Goal: Transaction & Acquisition: Purchase product/service

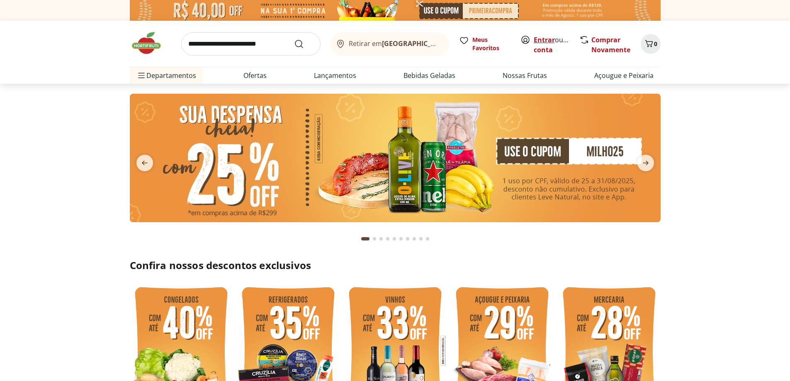
click at [540, 35] on link "Entrar" at bounding box center [543, 39] width 21 height 9
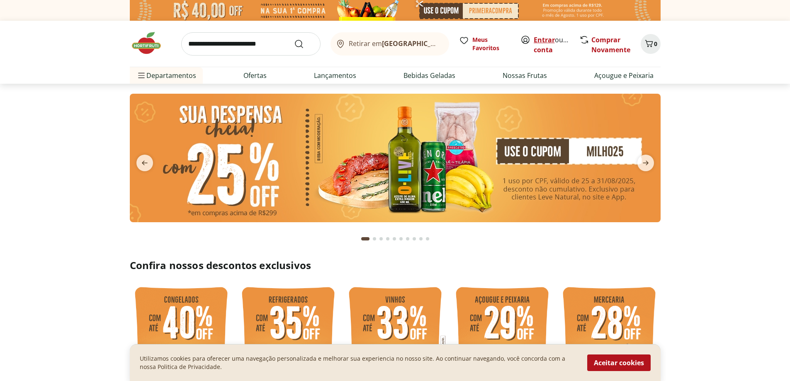
click at [542, 38] on link "Entrar" at bounding box center [543, 39] width 21 height 9
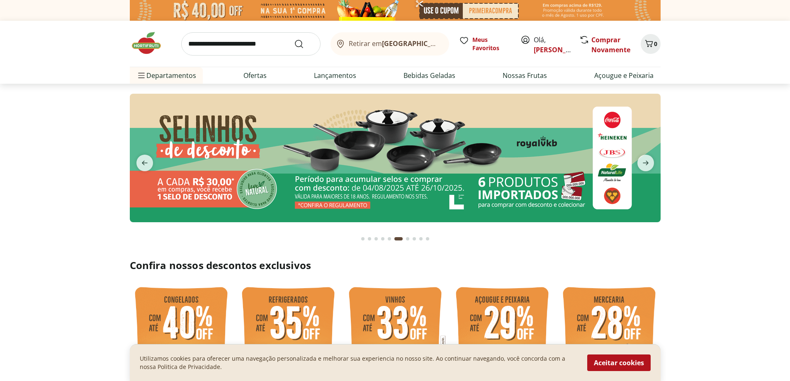
click at [385, 42] on b "[GEOGRAPHIC_DATA]/[GEOGRAPHIC_DATA]" at bounding box center [452, 43] width 140 height 9
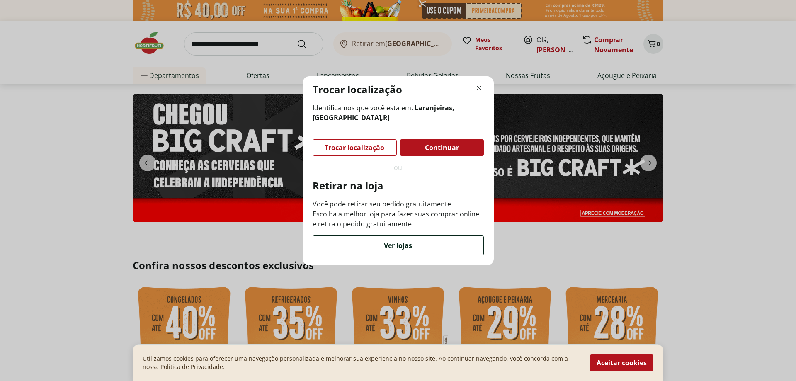
click at [381, 250] on div "Ver lojas" at bounding box center [398, 245] width 170 height 19
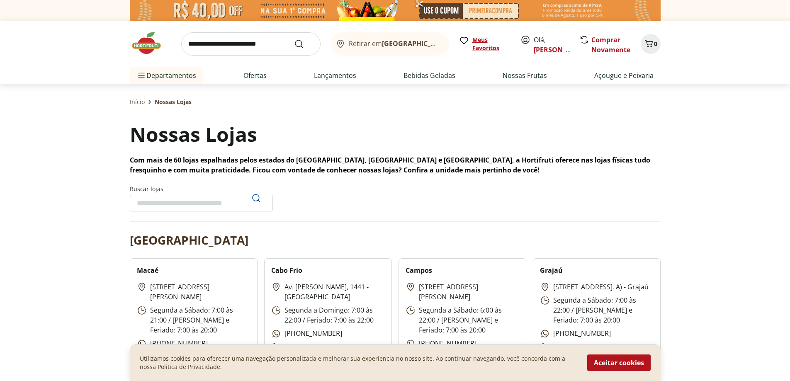
click at [490, 46] on span "Meus Favoritos" at bounding box center [491, 44] width 38 height 17
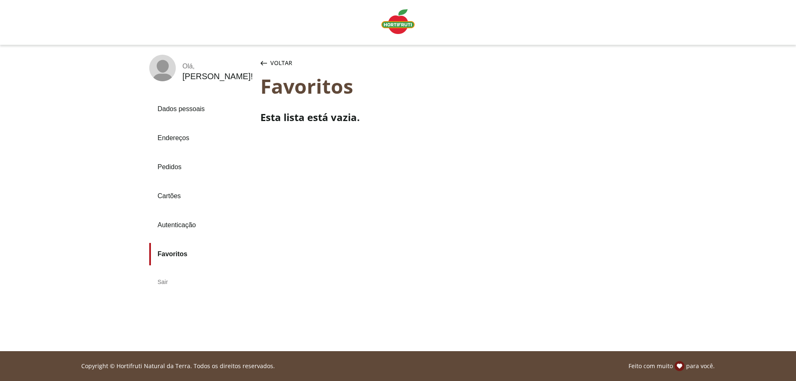
click at [169, 165] on link "Pedidos" at bounding box center [201, 167] width 104 height 22
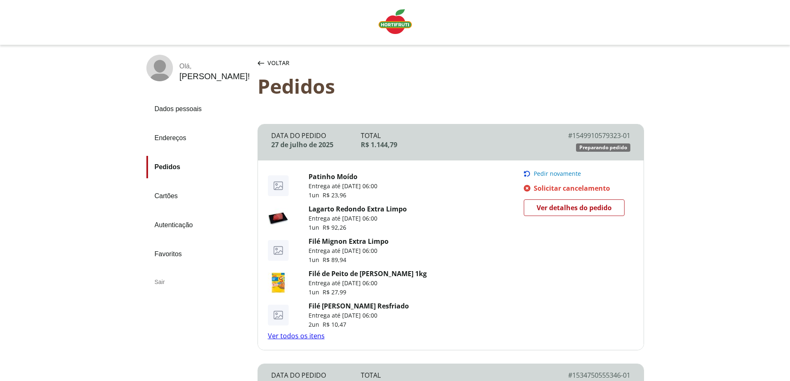
click at [528, 173] on icon "Pedir novamente" at bounding box center [527, 173] width 7 height 7
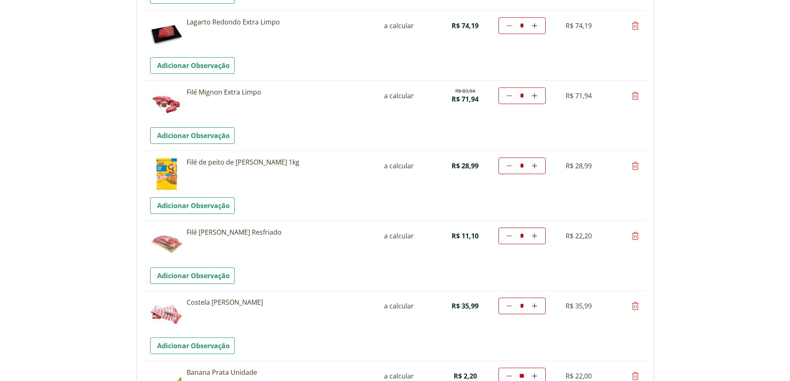
scroll to position [207, 0]
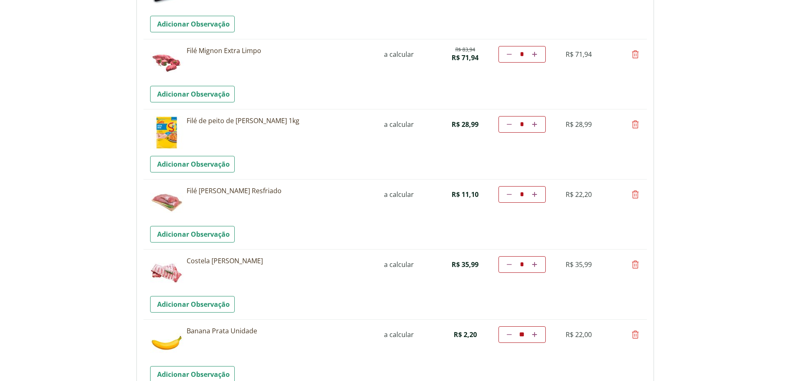
click at [633, 265] on icon at bounding box center [635, 264] width 10 height 10
type input "*"
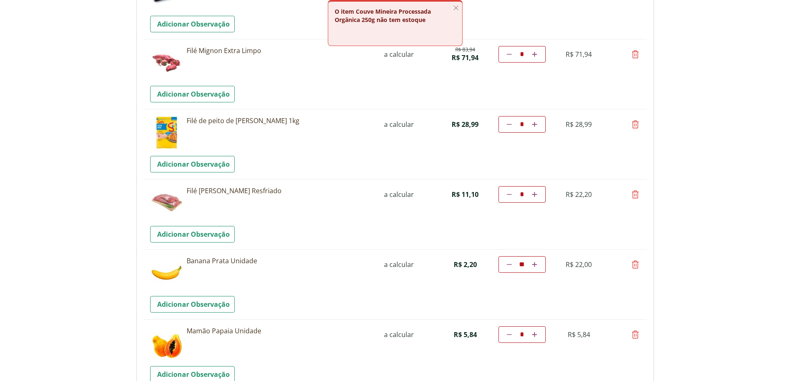
scroll to position [290, 0]
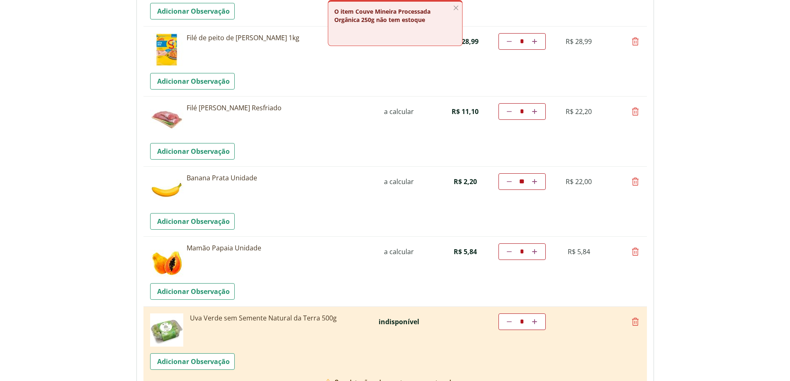
click at [509, 182] on icon at bounding box center [509, 181] width 5 height 5
type input "*"
click at [509, 182] on td "Diminuir a quantidade * Aumentar a quantidade" at bounding box center [521, 181] width 47 height 17
click at [507, 182] on icon at bounding box center [509, 181] width 5 height 5
type input "*"
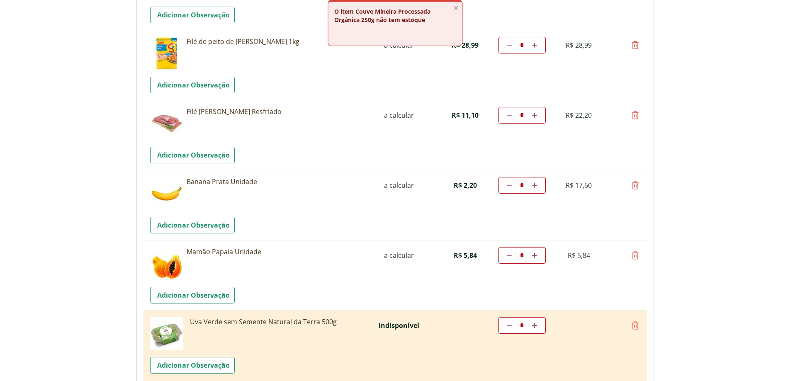
scroll to position [332, 0]
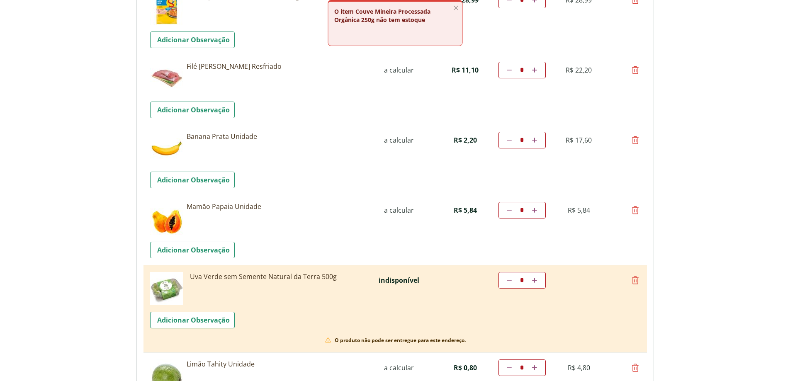
click at [534, 211] on icon at bounding box center [534, 210] width 5 height 5
type input "*"
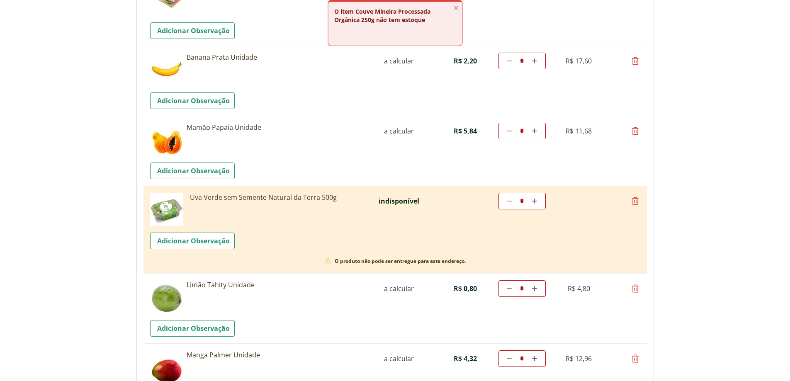
scroll to position [414, 0]
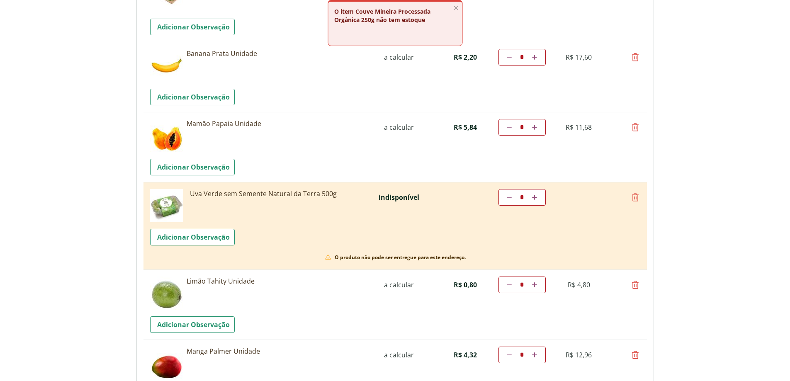
click at [635, 199] on icon at bounding box center [635, 197] width 10 height 10
type input "*"
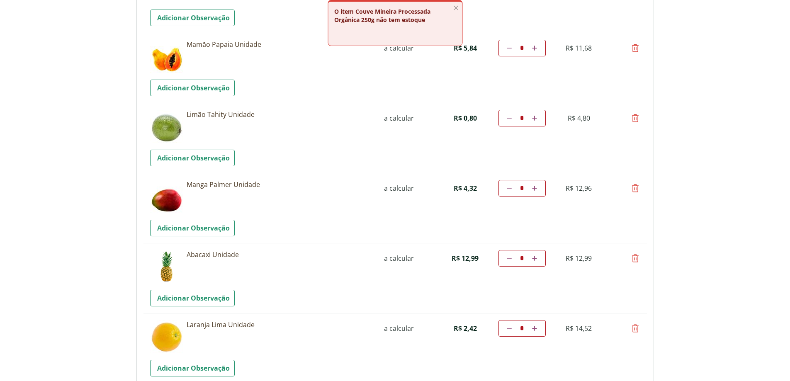
scroll to position [539, 0]
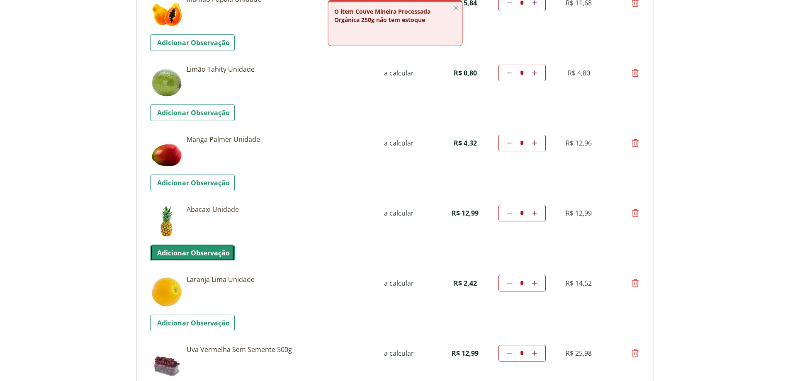
click at [172, 253] on link "Adicionar Observação" at bounding box center [192, 253] width 85 height 17
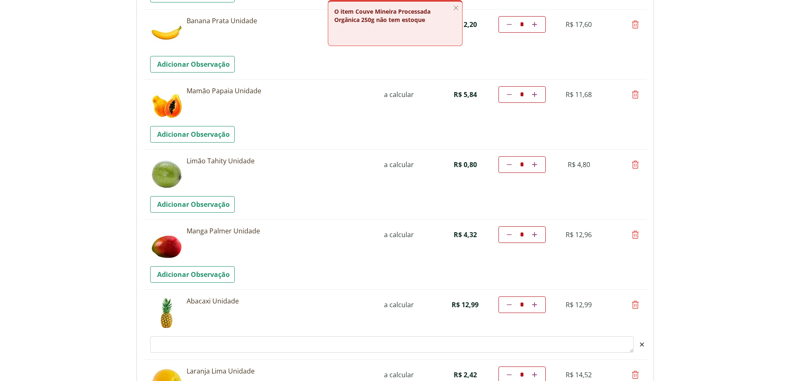
scroll to position [497, 0]
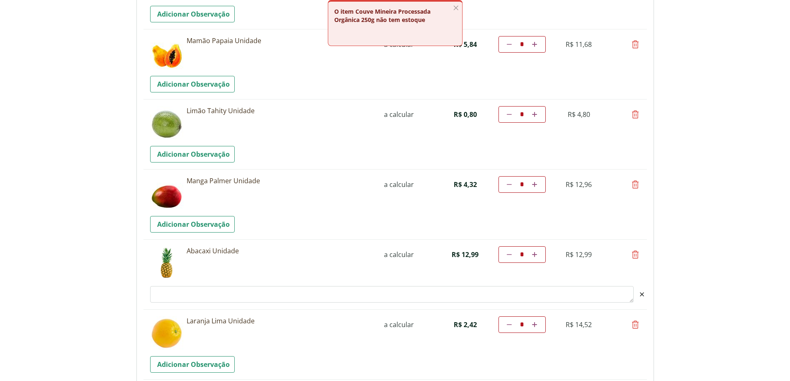
click at [172, 293] on textarea "Observacao" at bounding box center [391, 294] width 483 height 17
type textarea "*"
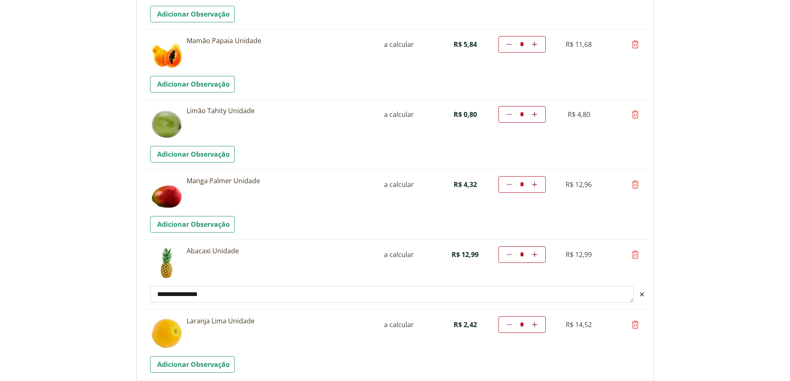
type textarea "**********"
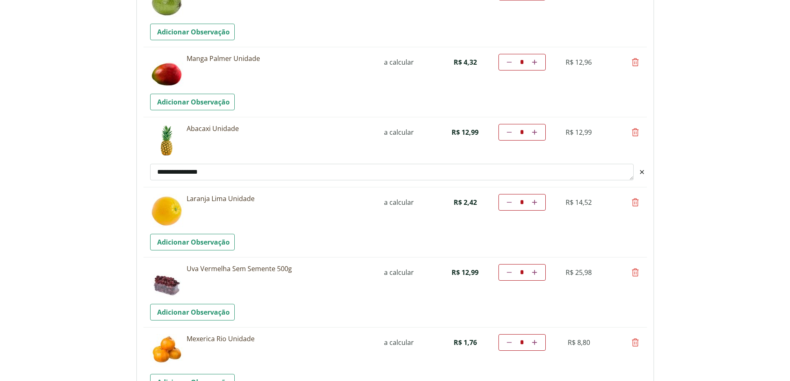
scroll to position [622, 0]
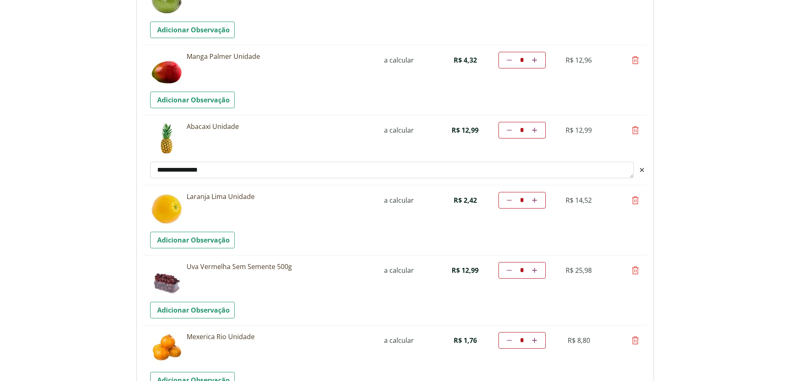
click at [635, 268] on icon at bounding box center [635, 270] width 10 height 10
type input "*"
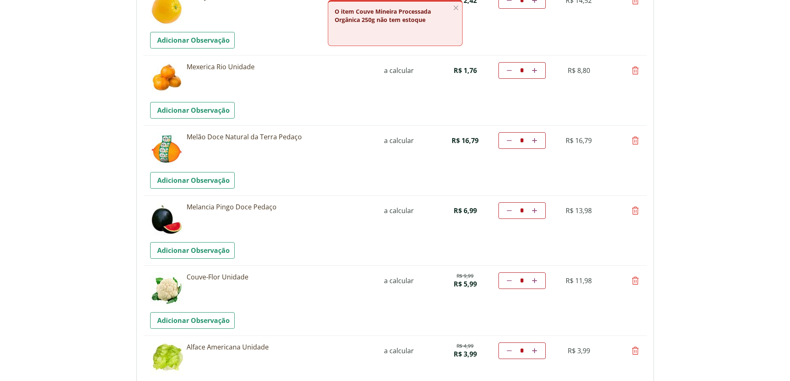
scroll to position [870, 0]
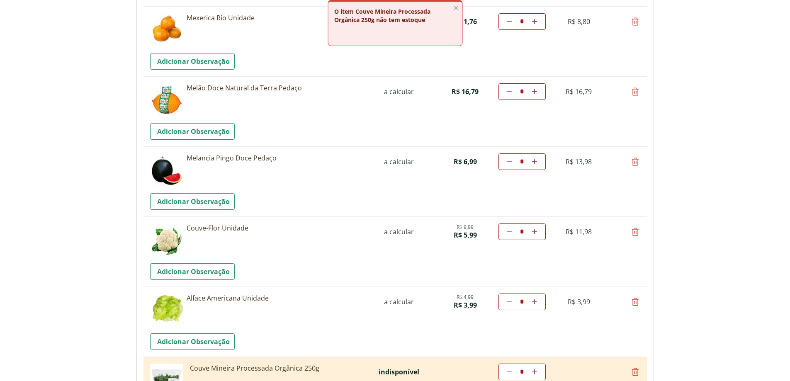
click at [506, 232] on link "Diminuir a quantidade" at bounding box center [509, 232] width 8 height 10
type input "*"
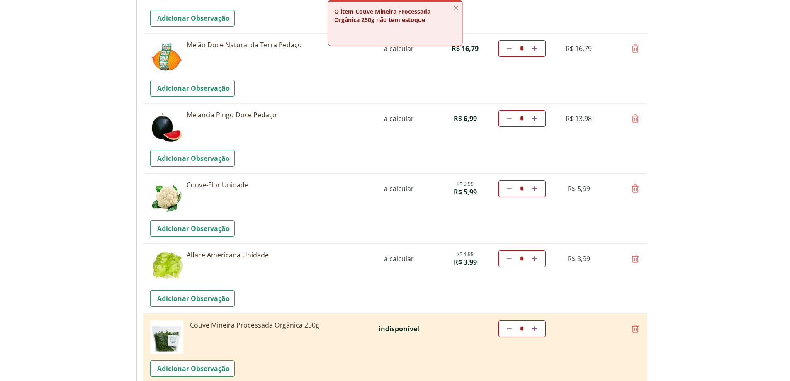
scroll to position [995, 0]
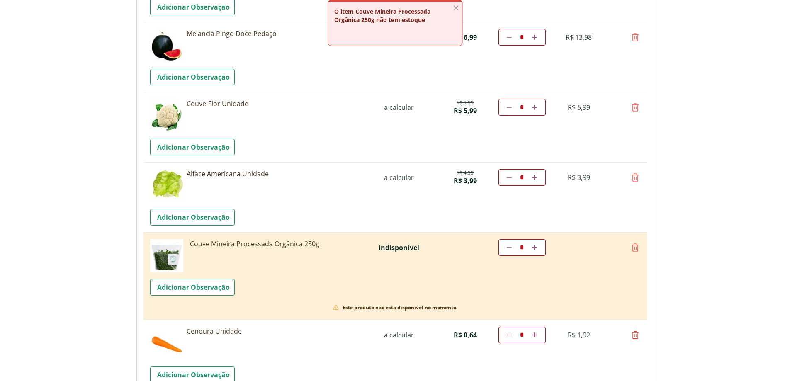
click at [636, 245] on icon at bounding box center [635, 247] width 10 height 10
type input "*"
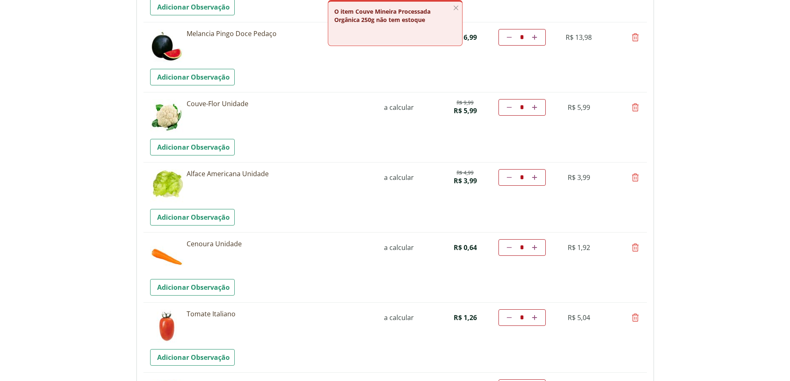
click at [535, 248] on icon at bounding box center [534, 247] width 5 height 5
type input "*"
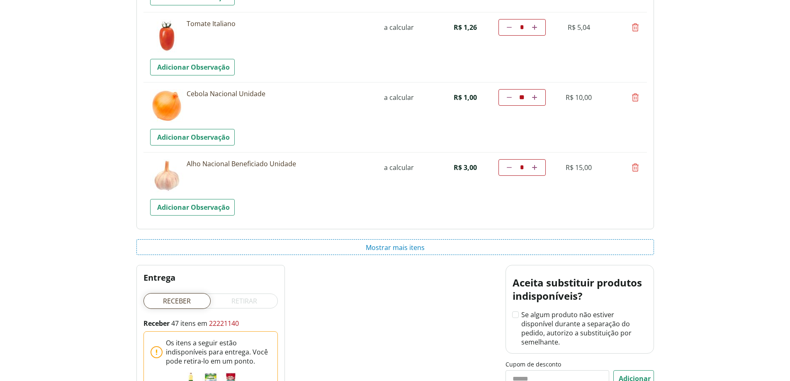
scroll to position [1439, 0]
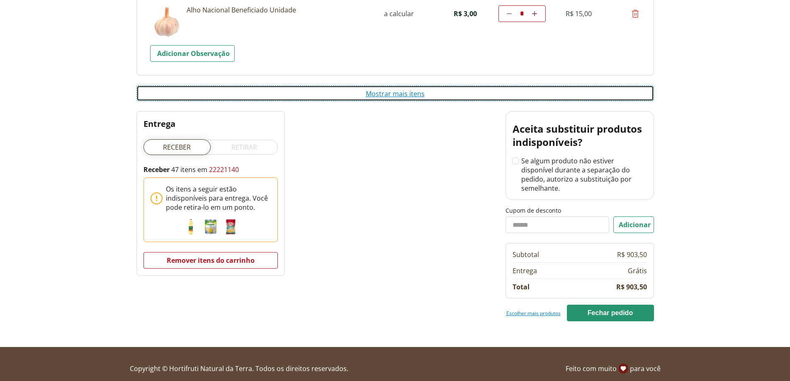
click at [388, 93] on button "Mostrar mais itens" at bounding box center [394, 93] width 517 height 16
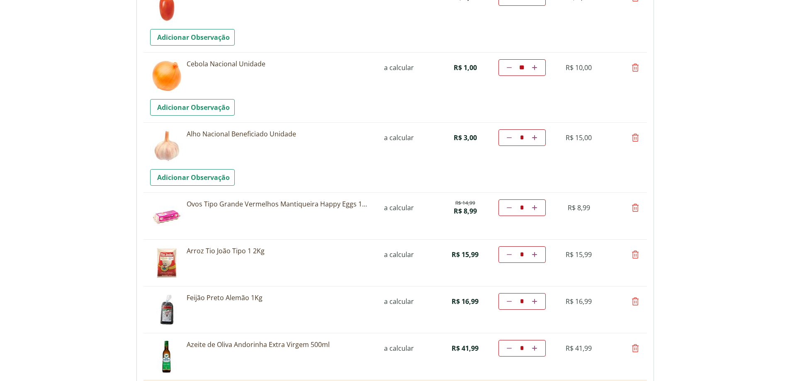
scroll to position [1314, 0]
click at [535, 208] on icon at bounding box center [534, 208] width 5 height 5
type input "*"
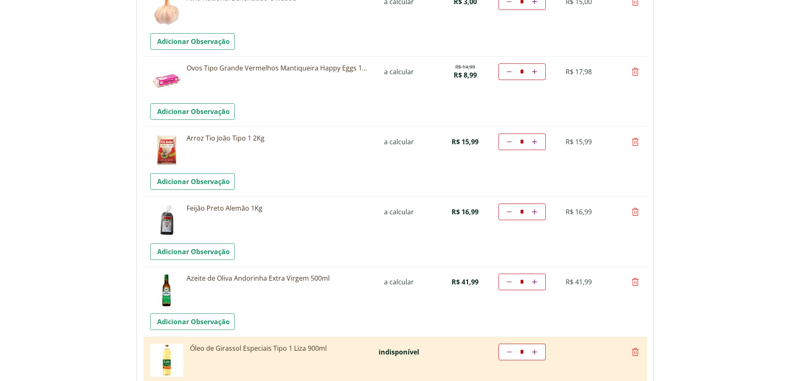
scroll to position [1534, 0]
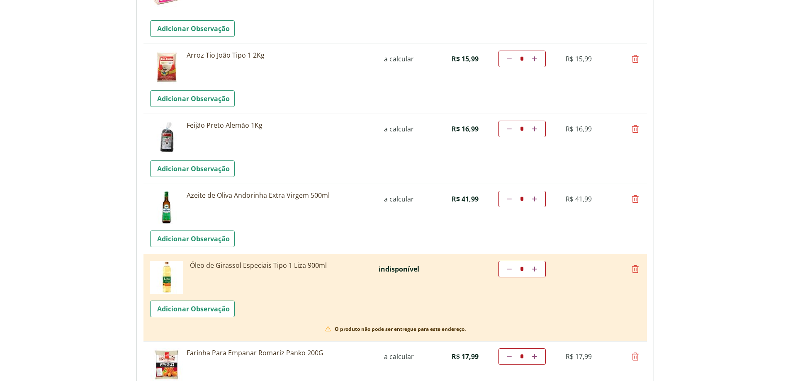
click at [633, 269] on icon at bounding box center [635, 269] width 10 height 10
type input "*"
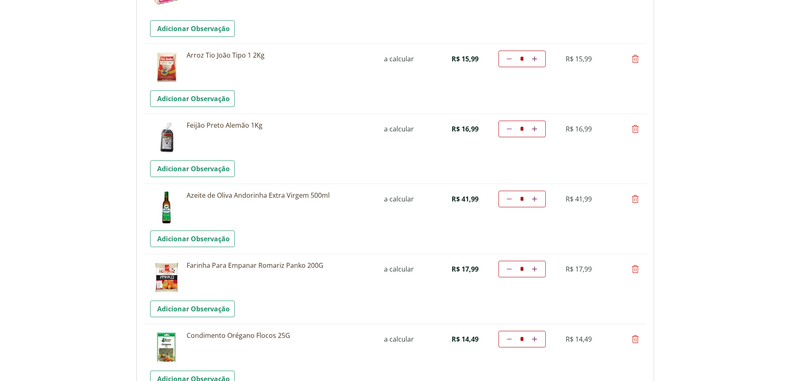
scroll to position [1575, 0]
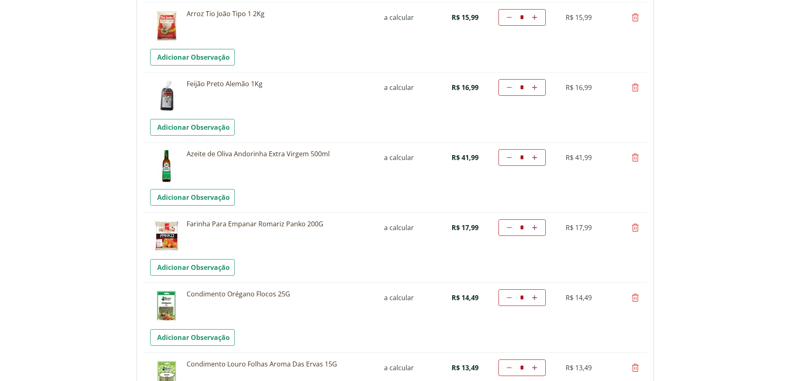
click at [635, 300] on icon at bounding box center [635, 298] width 10 height 10
type input "*"
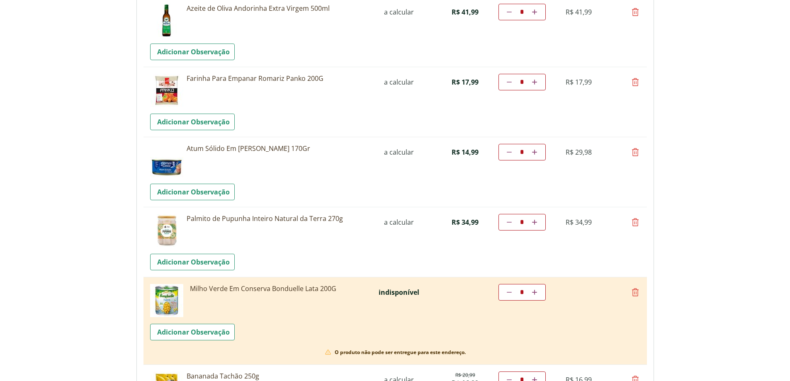
scroll to position [1741, 0]
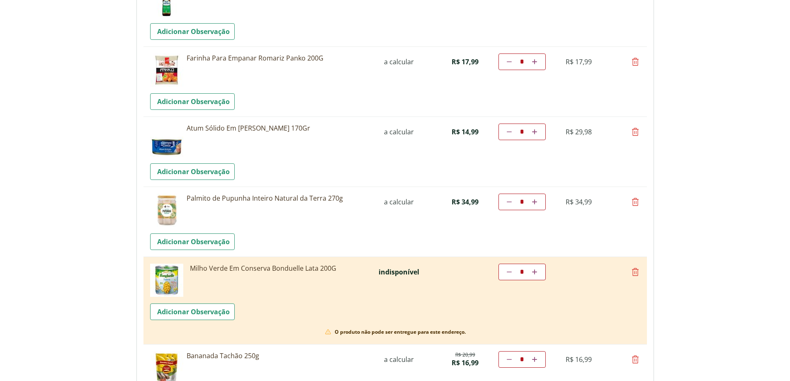
click at [636, 270] on icon at bounding box center [635, 272] width 10 height 10
type input "*"
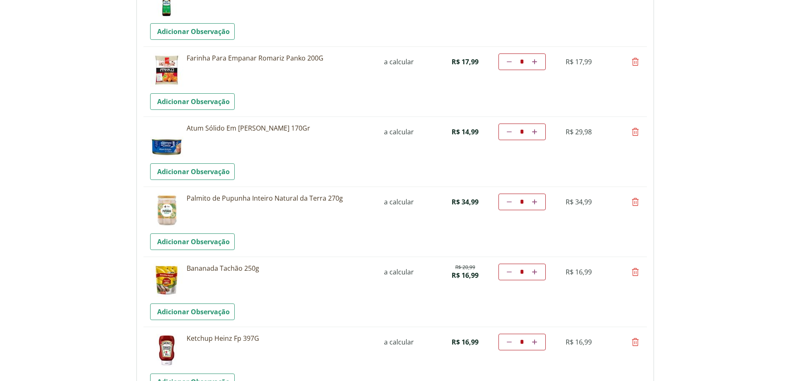
click at [637, 271] on icon at bounding box center [635, 272] width 10 height 10
type input "*"
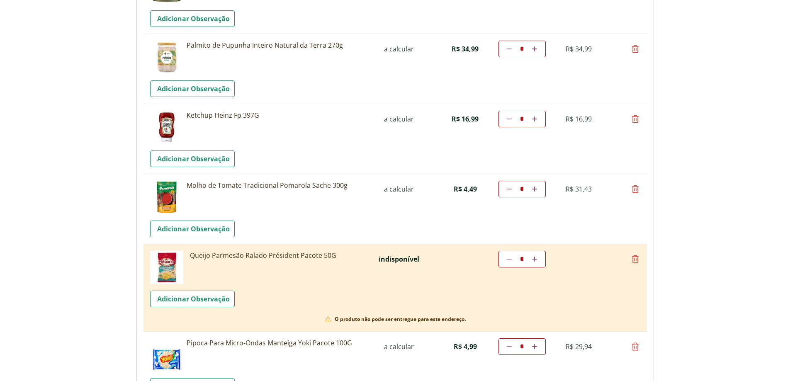
scroll to position [1907, 0]
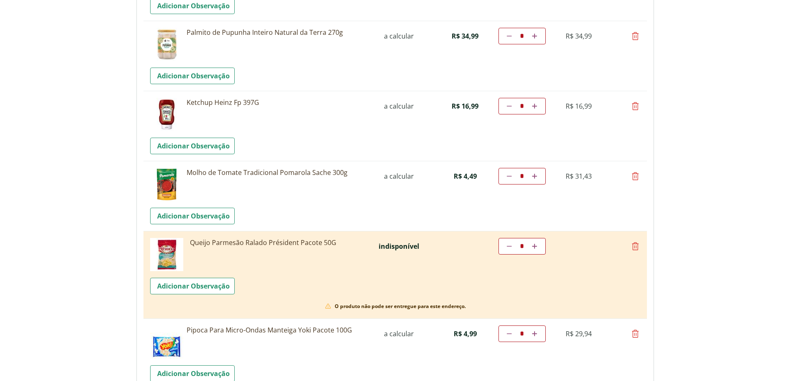
click at [511, 176] on icon at bounding box center [509, 176] width 5 height 5
type input "*"
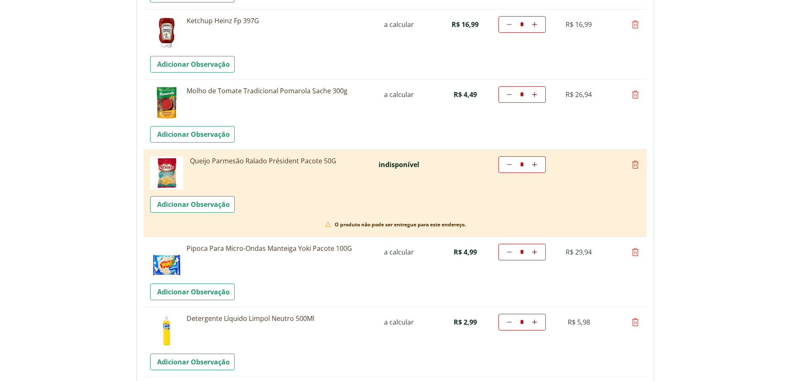
scroll to position [2072, 0]
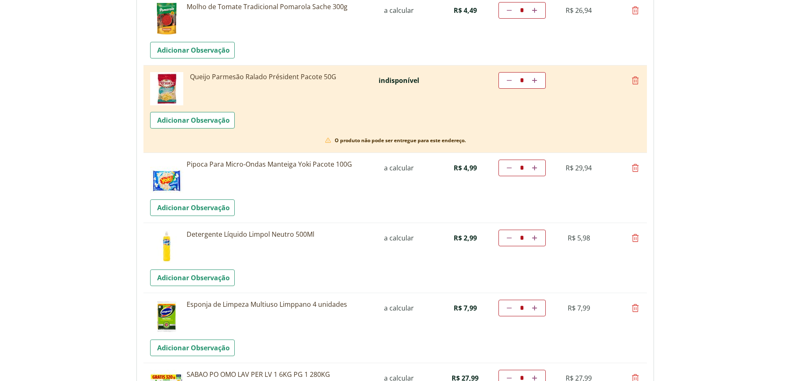
click at [637, 84] on icon at bounding box center [635, 80] width 10 height 10
type input "*"
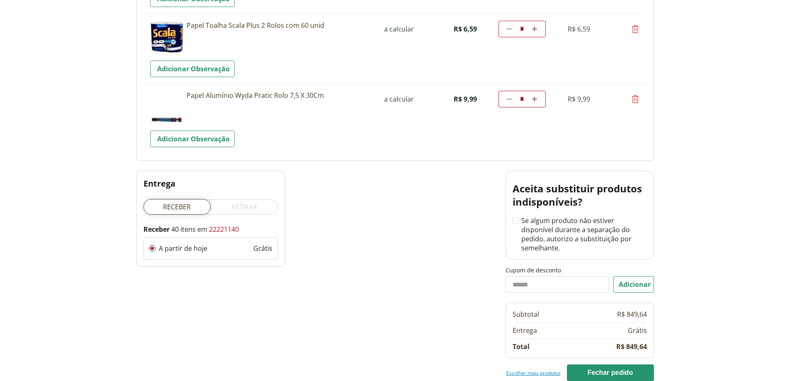
scroll to position [2814, 0]
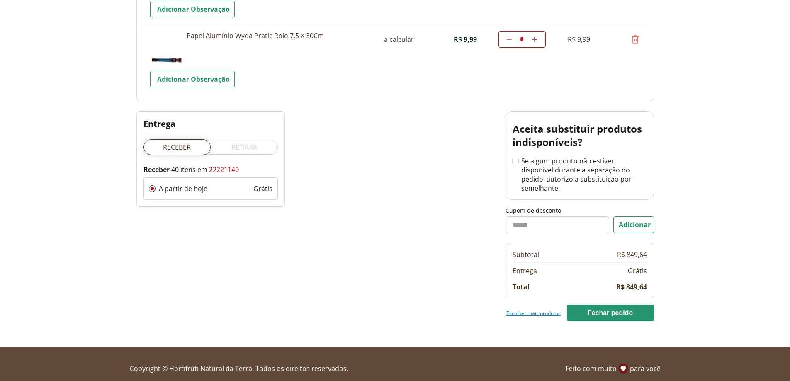
click at [531, 310] on link "Escolher mais produtos" at bounding box center [533, 313] width 54 height 7
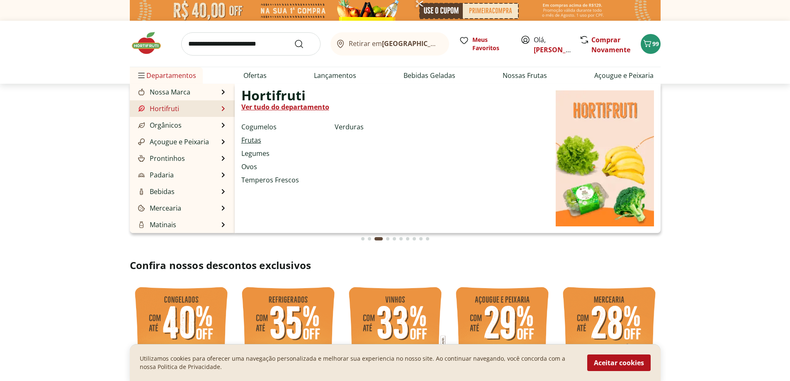
click at [253, 136] on link "Frutas" at bounding box center [251, 140] width 20 height 10
select select "**********"
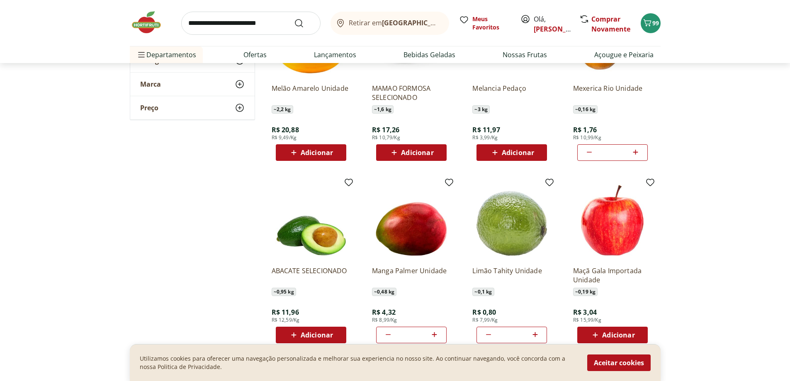
scroll to position [373, 0]
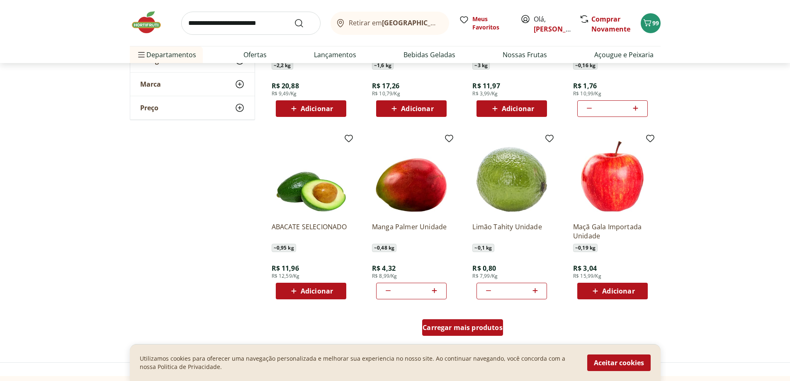
click at [448, 329] on span "Carregar mais produtos" at bounding box center [462, 327] width 80 height 7
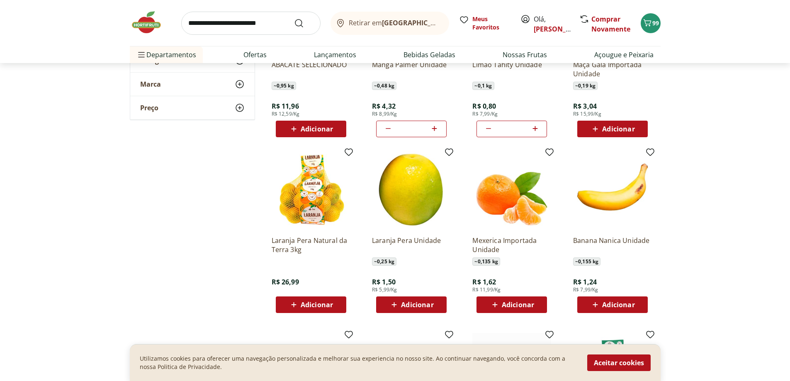
scroll to position [539, 0]
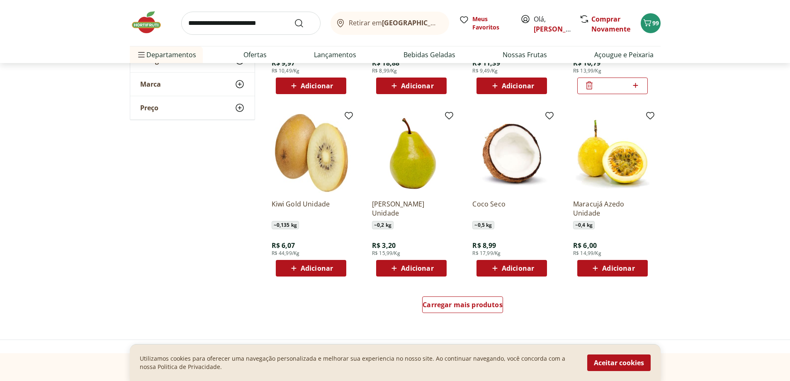
scroll to position [953, 0]
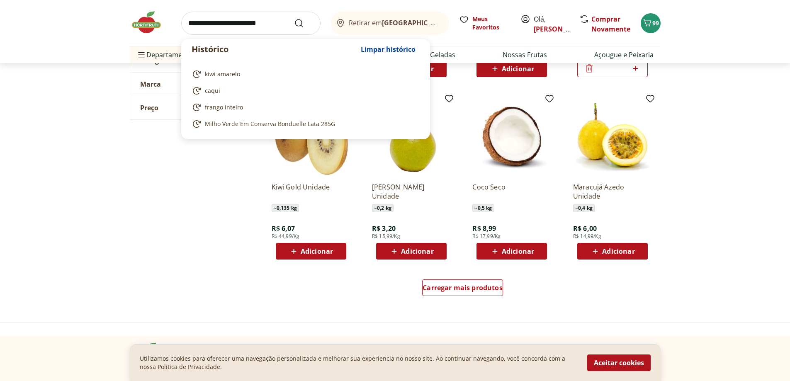
click at [193, 20] on input "search" at bounding box center [250, 23] width 139 height 23
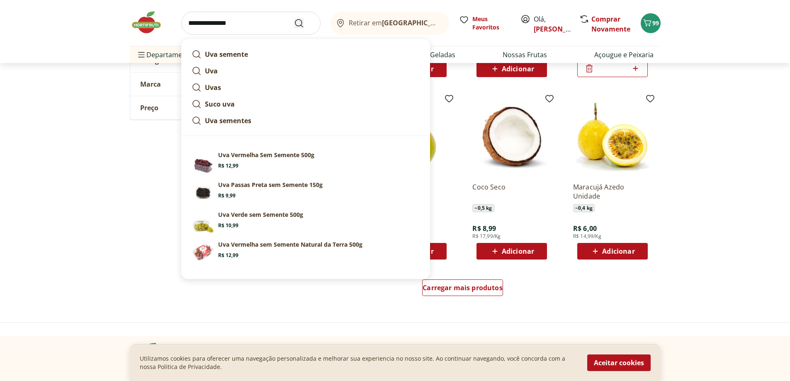
type input "**********"
click at [298, 24] on icon "Submit Search" at bounding box center [299, 23] width 10 height 10
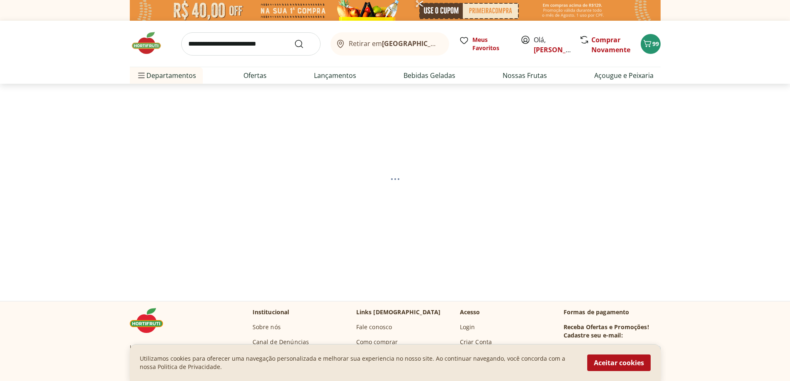
select select "**********"
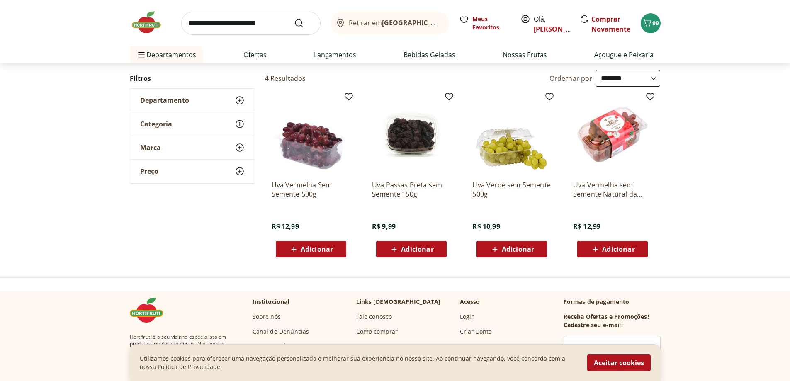
scroll to position [83, 0]
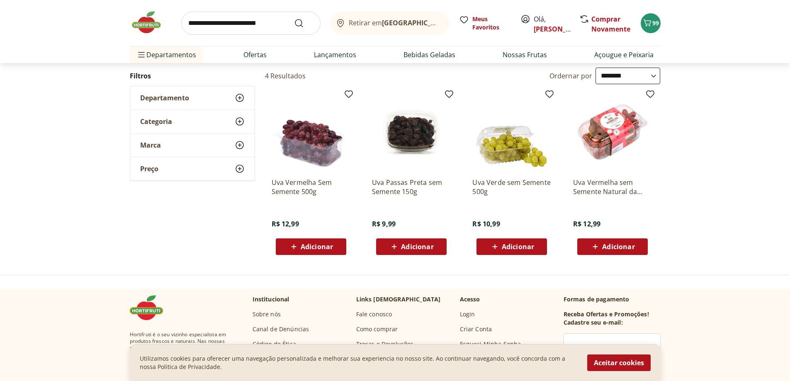
click at [521, 250] on span "Adicionar" at bounding box center [518, 246] width 32 height 7
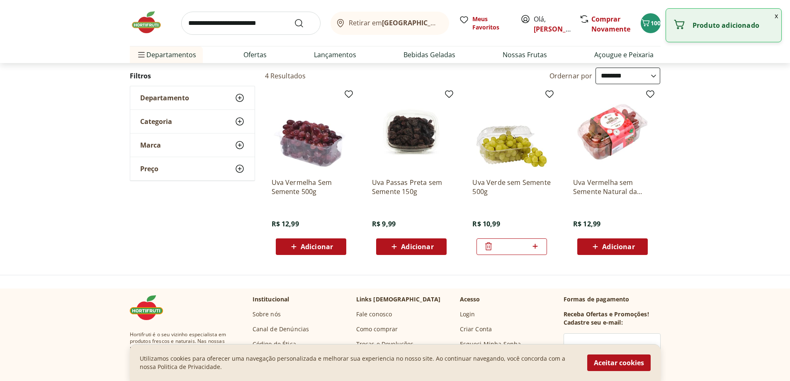
click at [535, 248] on icon at bounding box center [534, 246] width 5 height 5
type input "*"
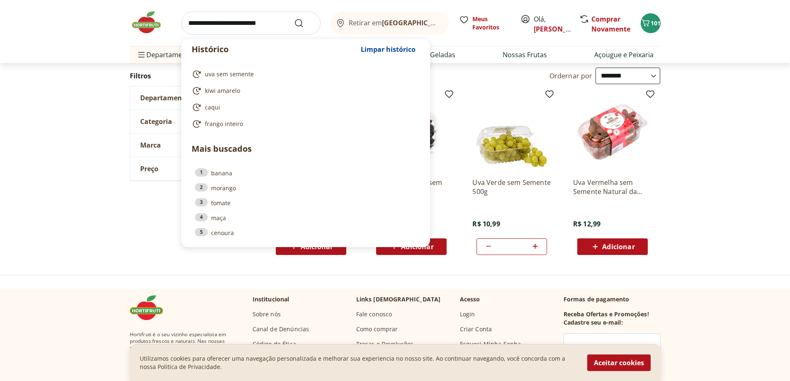
drag, startPoint x: 287, startPoint y: 25, endPoint x: 209, endPoint y: 31, distance: 77.7
click at [209, 31] on input "search" at bounding box center [250, 23] width 139 height 23
drag, startPoint x: 277, startPoint y: 19, endPoint x: 246, endPoint y: 26, distance: 31.3
click at [246, 26] on input "search" at bounding box center [250, 23] width 139 height 23
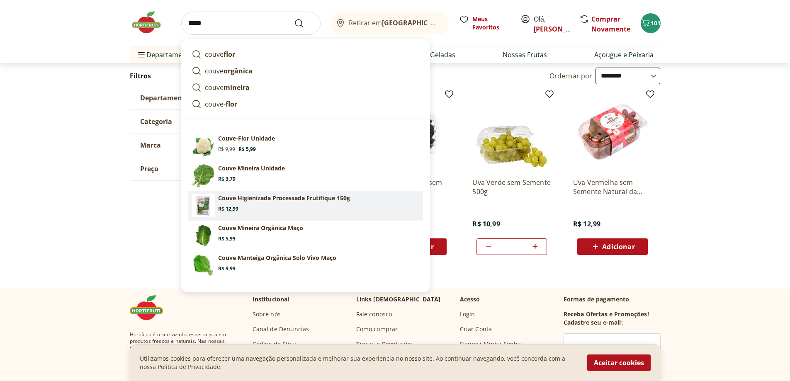
click at [284, 201] on p "Couve Higienizada Processada Frutifique 150g" at bounding box center [284, 198] width 132 height 8
type input "**********"
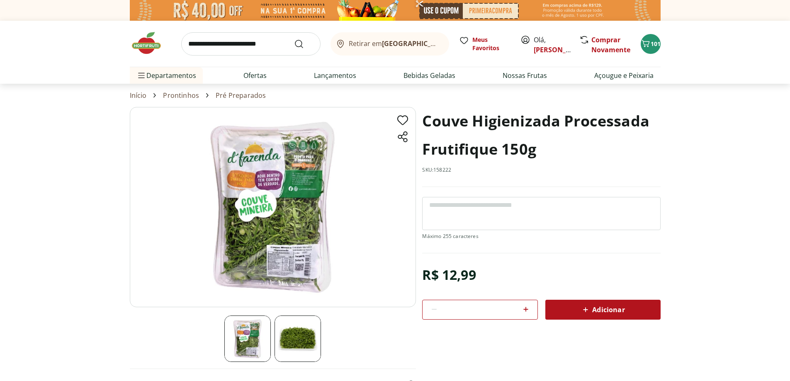
click at [527, 309] on icon at bounding box center [525, 309] width 5 height 5
type input "*"
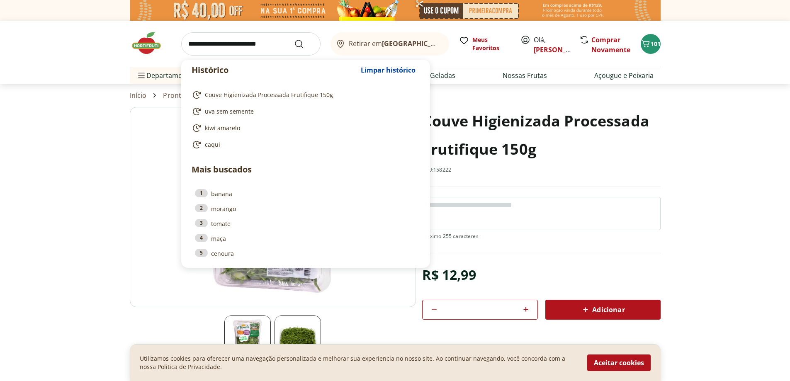
drag, startPoint x: 281, startPoint y: 44, endPoint x: 165, endPoint y: 45, distance: 115.6
click at [165, 45] on div "Histórico Limpar histórico Couve Higienizada Processada Frutifique 150g uva sem…" at bounding box center [395, 44] width 531 height 46
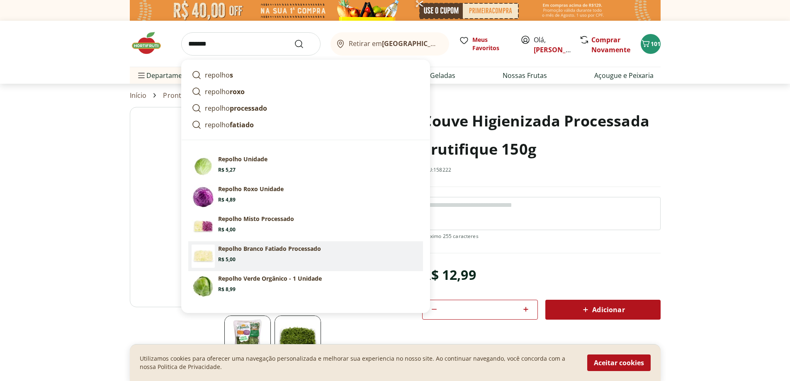
click at [243, 246] on p "Repolho Branco Fatiado Processado" at bounding box center [269, 249] width 103 height 8
type input "**********"
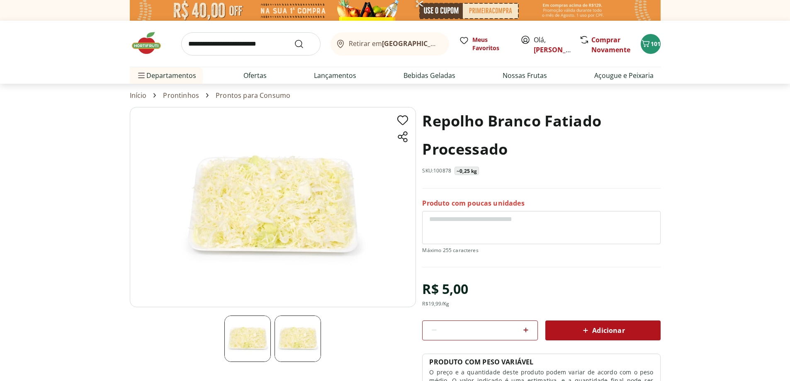
click at [619, 332] on span "Adicionar" at bounding box center [602, 330] width 44 height 10
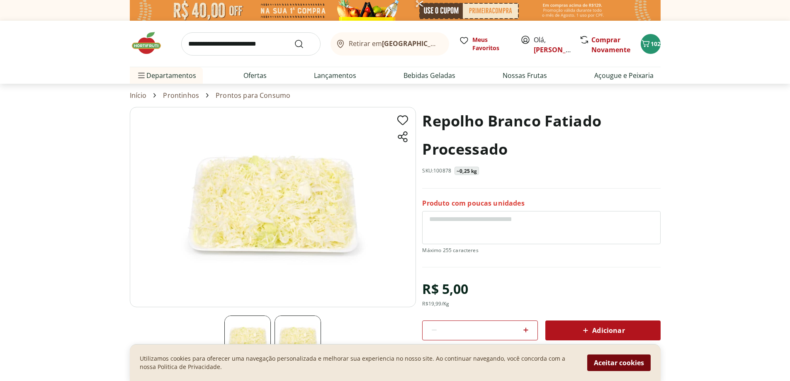
click at [613, 362] on button "Aceitar cookies" at bounding box center [618, 362] width 63 height 17
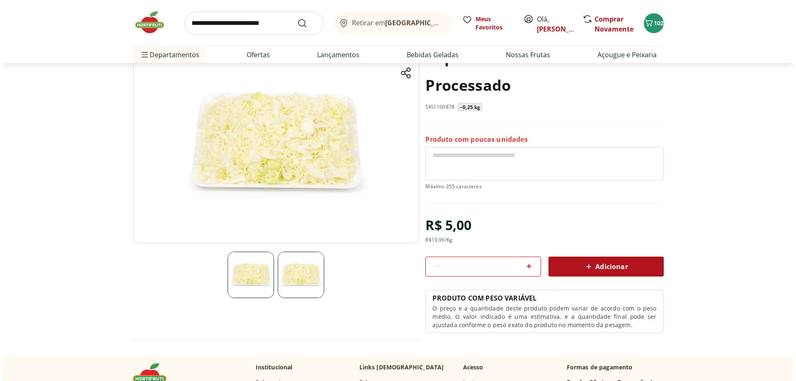
scroll to position [83, 0]
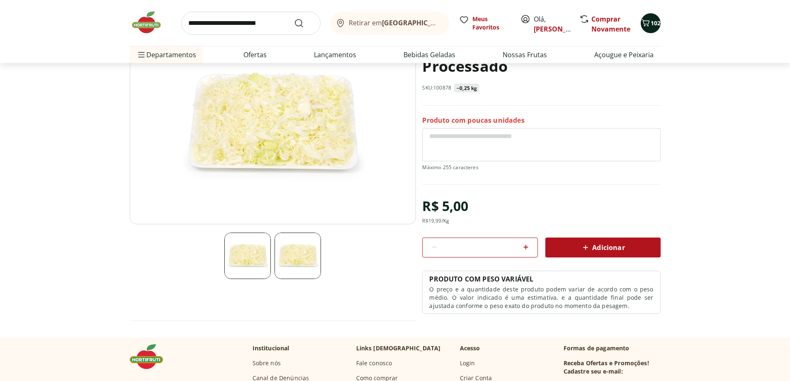
click at [655, 24] on span "102" at bounding box center [655, 23] width 10 height 8
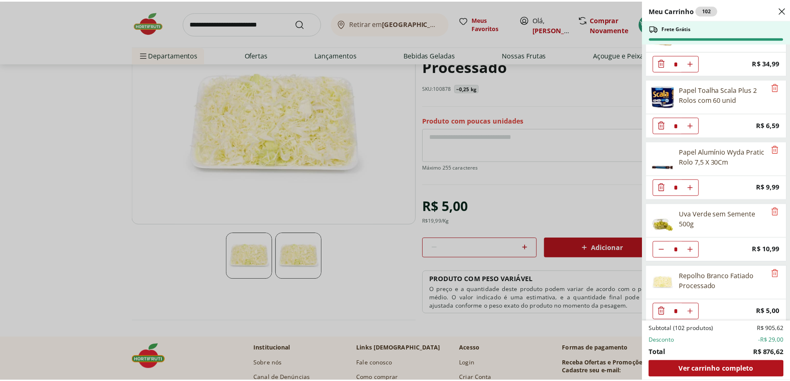
scroll to position [2336, 0]
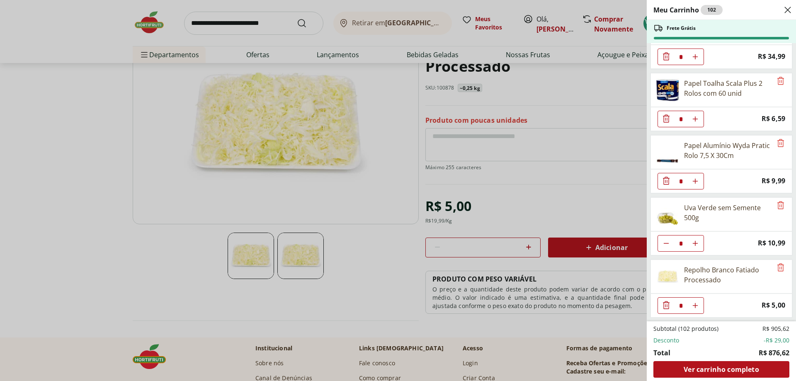
click at [210, 19] on div "Meu Carrinho 102 Frete Grátis Patinho Moído * Price: R$ 24,76 Lagarto Redondo E…" at bounding box center [398, 190] width 796 height 381
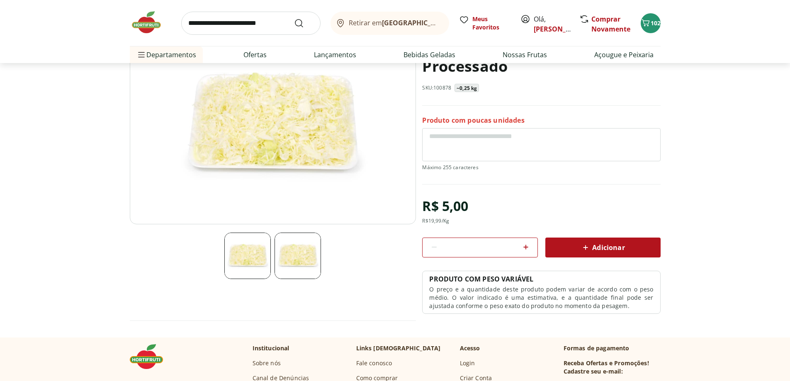
click at [199, 21] on input "search" at bounding box center [250, 23] width 139 height 23
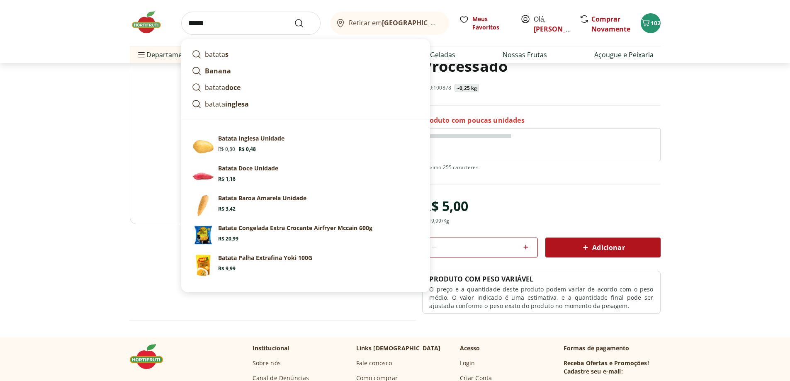
type input "******"
click at [294, 18] on button "Submit Search" at bounding box center [304, 23] width 20 height 10
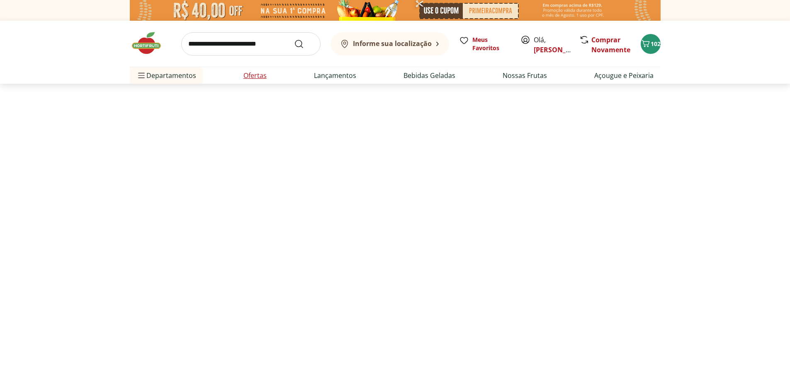
select select "**********"
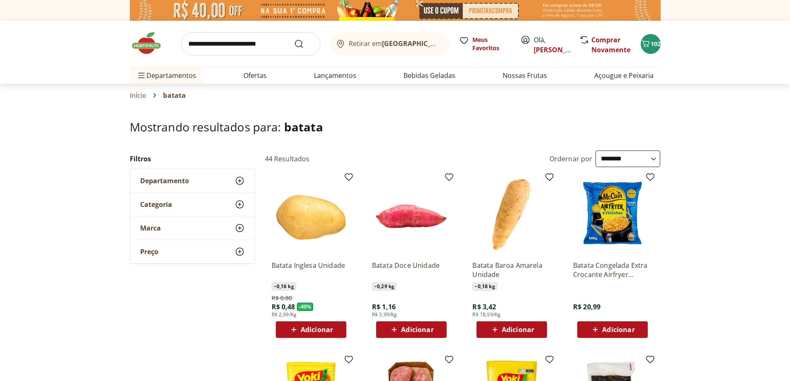
click at [315, 333] on span "Adicionar" at bounding box center [317, 329] width 32 height 7
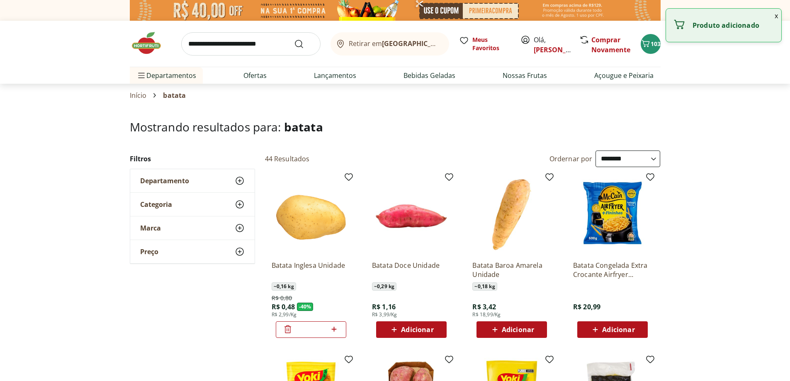
click at [313, 329] on input "*" at bounding box center [311, 329] width 36 height 9
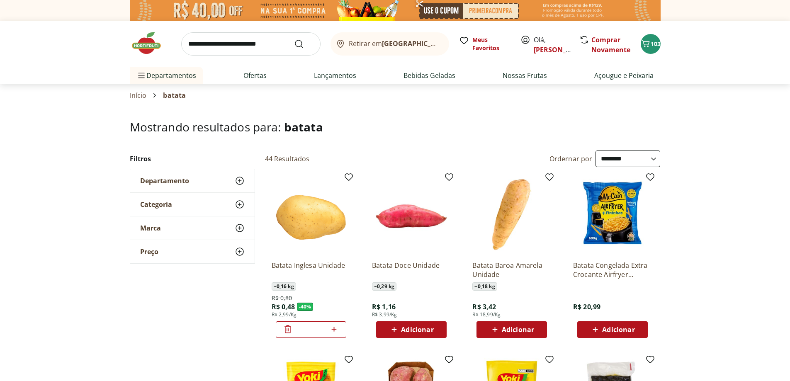
type input "**"
click at [341, 301] on div "Batata Inglesa Unidade ~ 0,16 kg R$ 0,80 R$ 0,48 - 40 % R$ 2,99/Kg **" at bounding box center [310, 296] width 79 height 84
click at [654, 46] on span "116" at bounding box center [655, 44] width 10 height 8
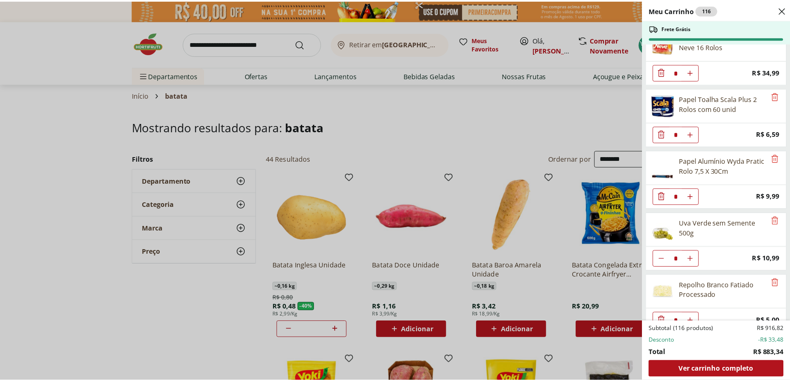
scroll to position [2399, 0]
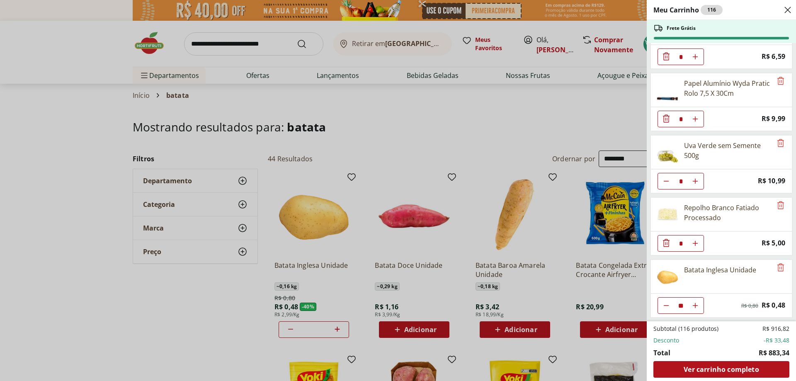
click at [97, 153] on div "Meu Carrinho 116 Frete Grátis Patinho Moído * Price: R$ 24,76 Lagarto Redondo E…" at bounding box center [398, 190] width 796 height 381
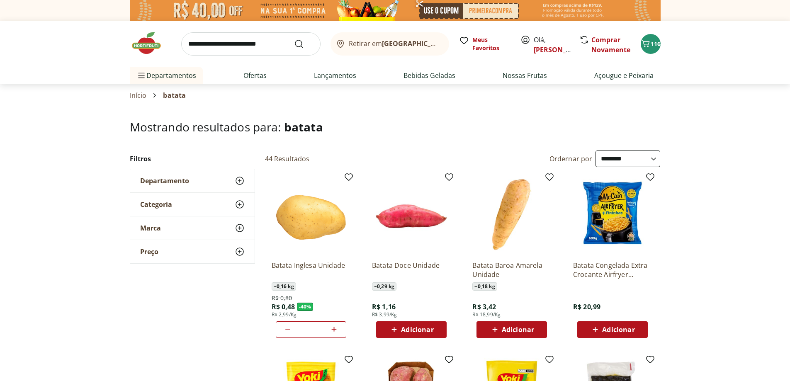
click at [197, 44] on input "search" at bounding box center [250, 43] width 139 height 23
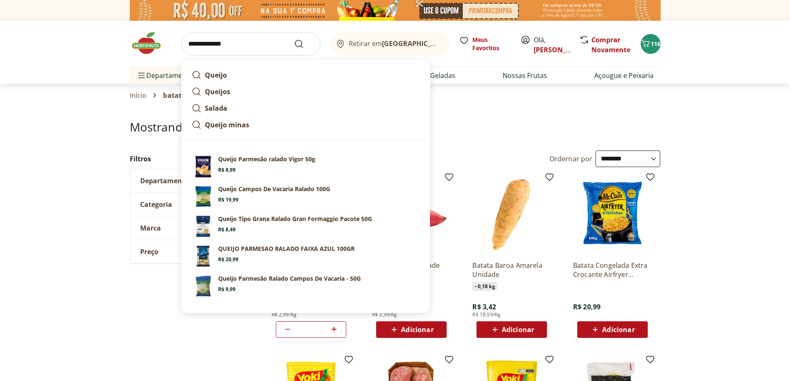
type input "**********"
click at [294, 39] on button "Submit Search" at bounding box center [304, 44] width 20 height 10
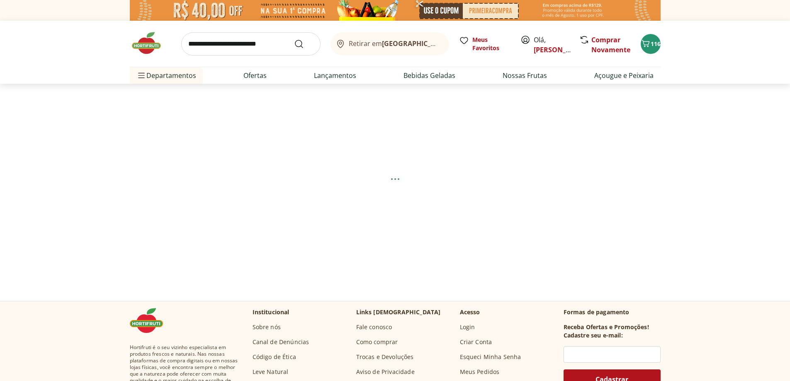
select select "**********"
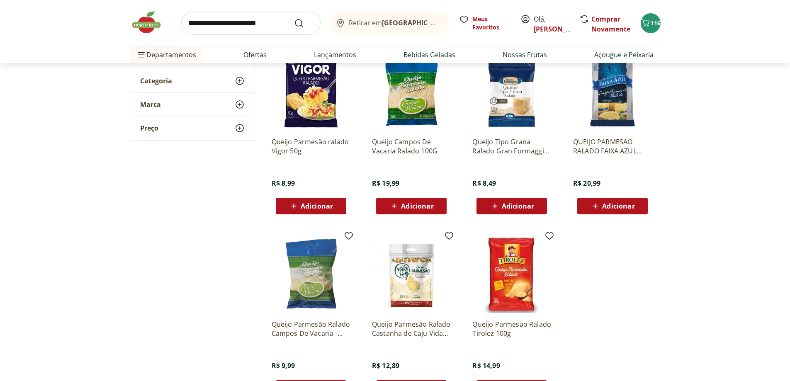
scroll to position [124, 0]
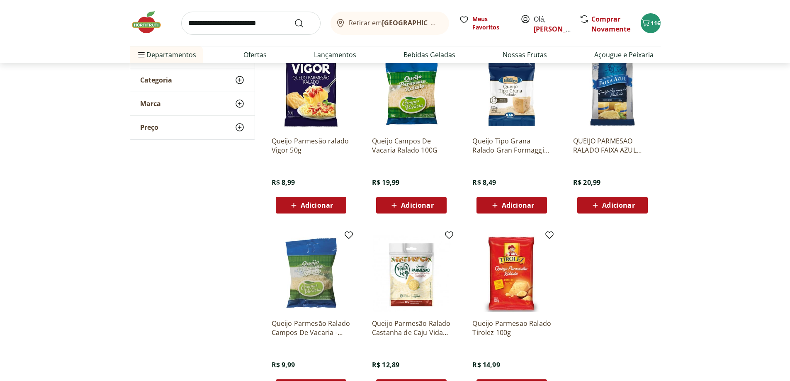
click at [306, 204] on span "Adicionar" at bounding box center [317, 205] width 32 height 7
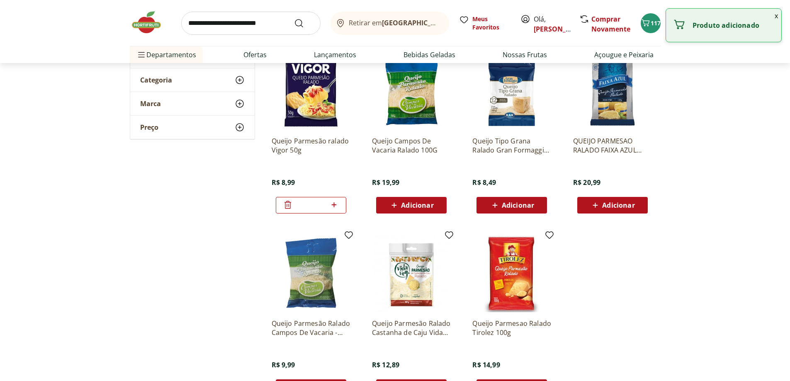
click at [334, 204] on icon at bounding box center [334, 204] width 5 height 5
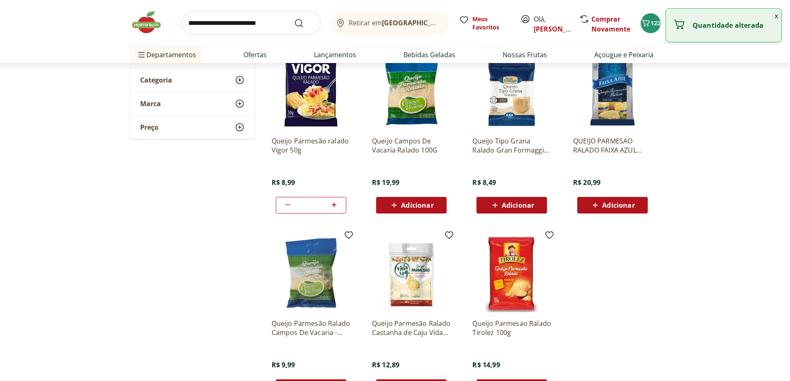
click at [334, 204] on icon at bounding box center [334, 204] width 5 height 5
type input "*"
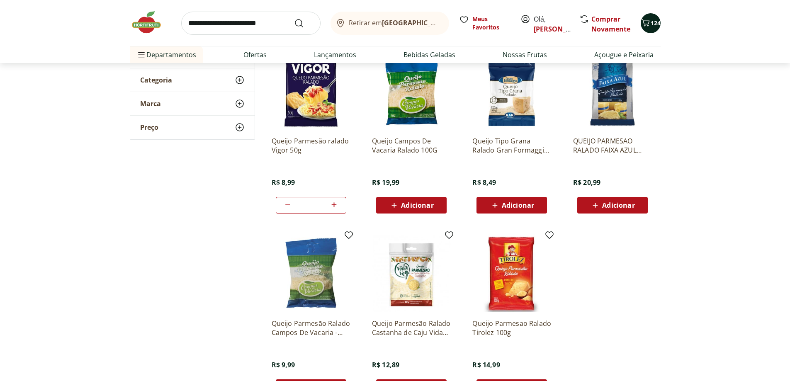
click at [657, 22] on span "124" at bounding box center [655, 23] width 10 height 8
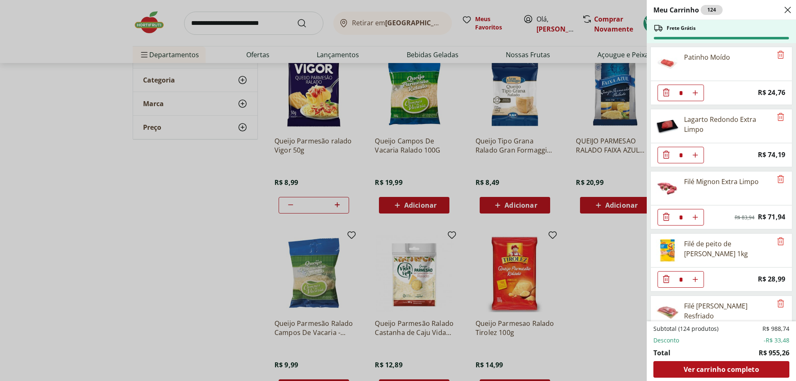
click at [204, 21] on div "Meu Carrinho 124 Frete Grátis Patinho Moído * Price: R$ 24,76 Lagarto Redondo E…" at bounding box center [398, 190] width 796 height 381
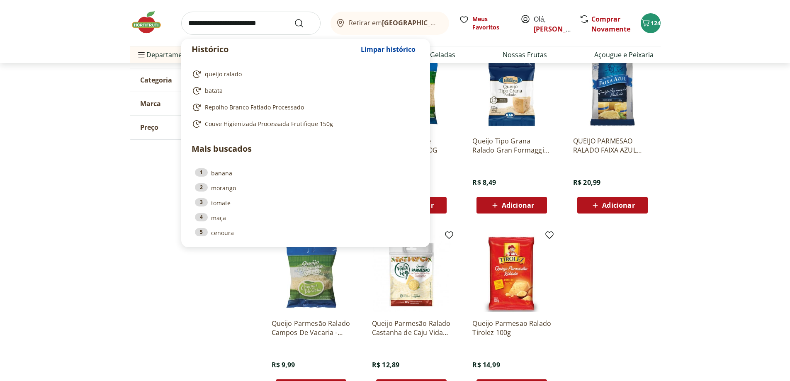
drag, startPoint x: 278, startPoint y: 22, endPoint x: 217, endPoint y: 25, distance: 61.4
click at [217, 25] on input "search" at bounding box center [250, 23] width 139 height 23
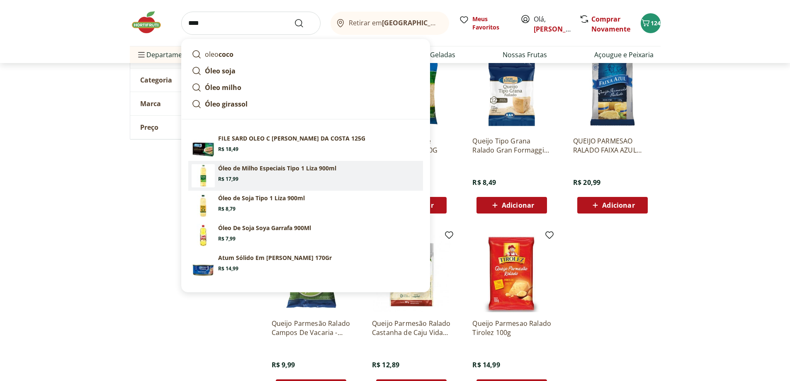
click at [244, 163] on link "Óleo de Milho Especiais Tipo 1 Liza 900ml Price: R$ 17,99" at bounding box center [305, 176] width 235 height 30
type input "**********"
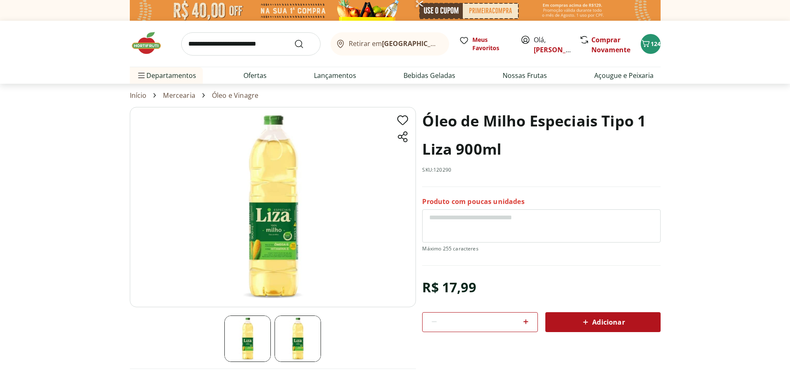
click at [583, 321] on icon at bounding box center [585, 322] width 10 height 10
click at [652, 44] on span "125" at bounding box center [655, 44] width 10 height 8
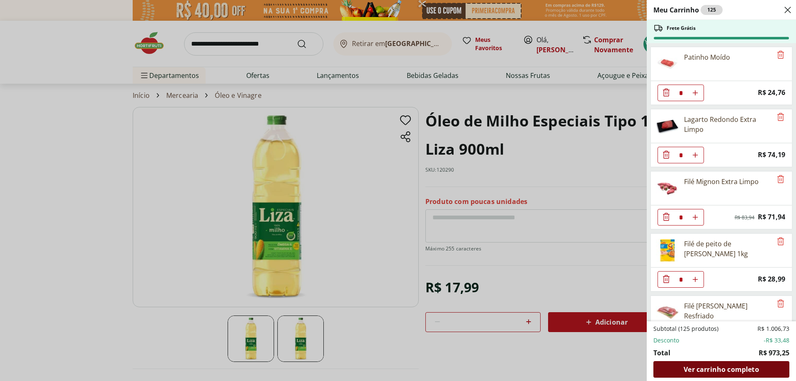
click at [717, 371] on span "Ver carrinho completo" at bounding box center [720, 369] width 75 height 7
